Goal: Entertainment & Leisure: Consume media (video, audio)

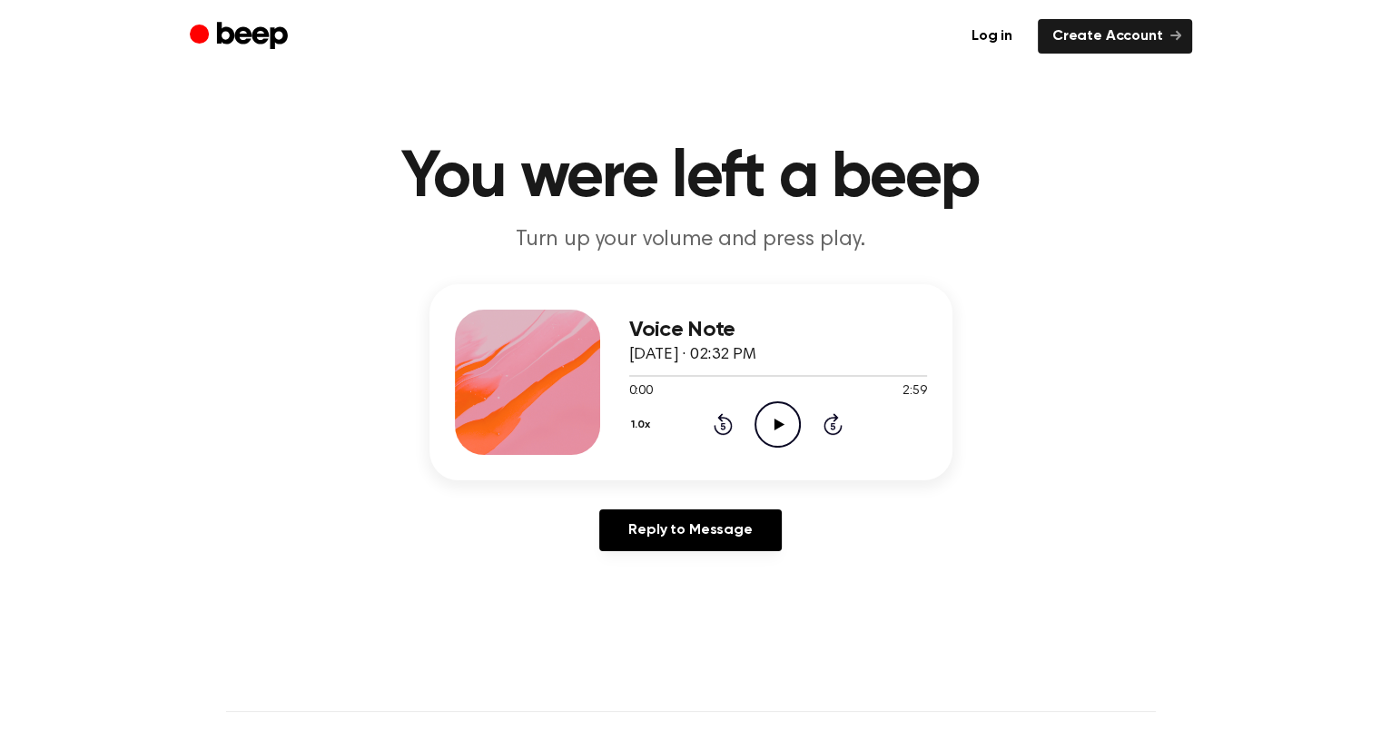
click at [786, 434] on icon "Play Audio" at bounding box center [778, 424] width 46 height 46
click at [790, 439] on icon "Play Audio" at bounding box center [778, 424] width 46 height 46
click at [756, 430] on circle at bounding box center [778, 424] width 44 height 44
click at [774, 422] on icon "Play Audio" at bounding box center [778, 424] width 46 height 46
click at [792, 449] on div "Voice Note August 14, 2025 · 02:51 PM 0:00 0:57 Your browser does not support t…" at bounding box center [778, 382] width 298 height 145
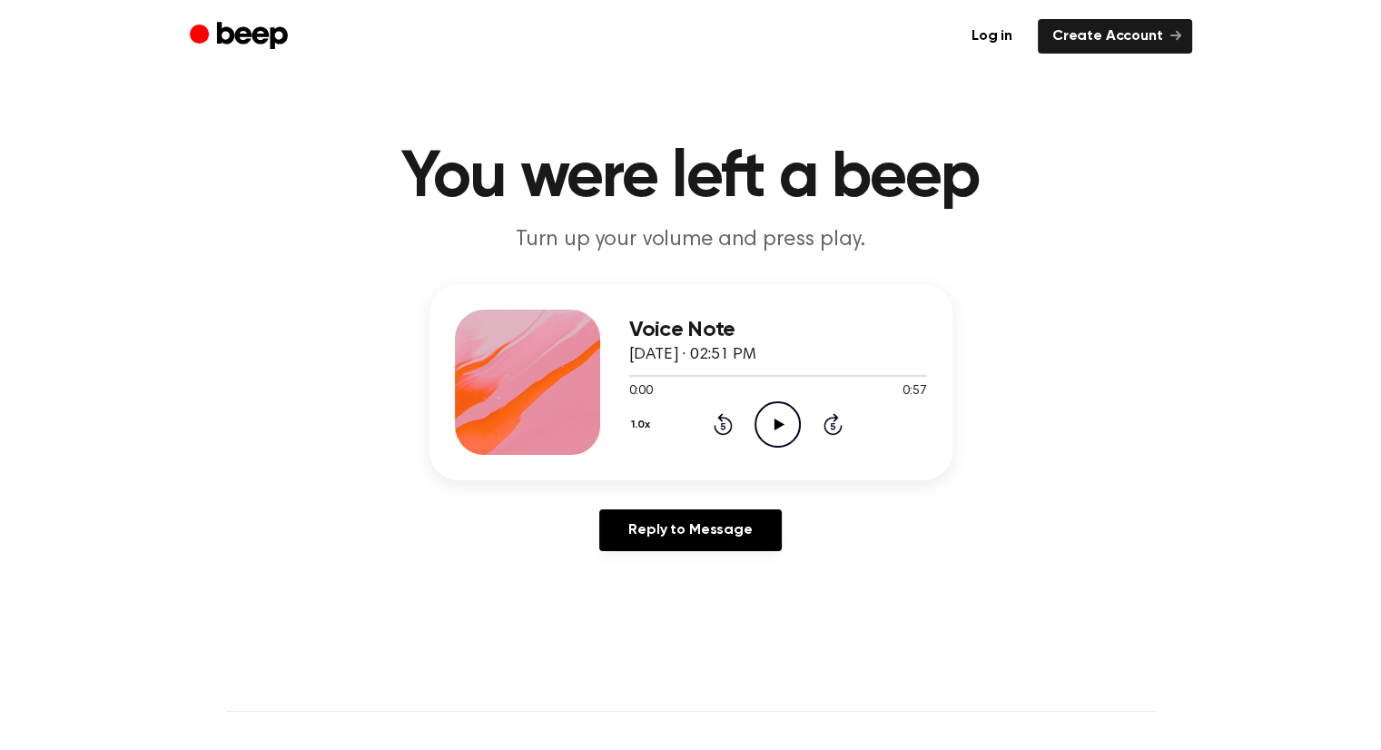
click at [777, 431] on icon "Play Audio" at bounding box center [778, 424] width 46 height 46
